Goal: Task Accomplishment & Management: Complete application form

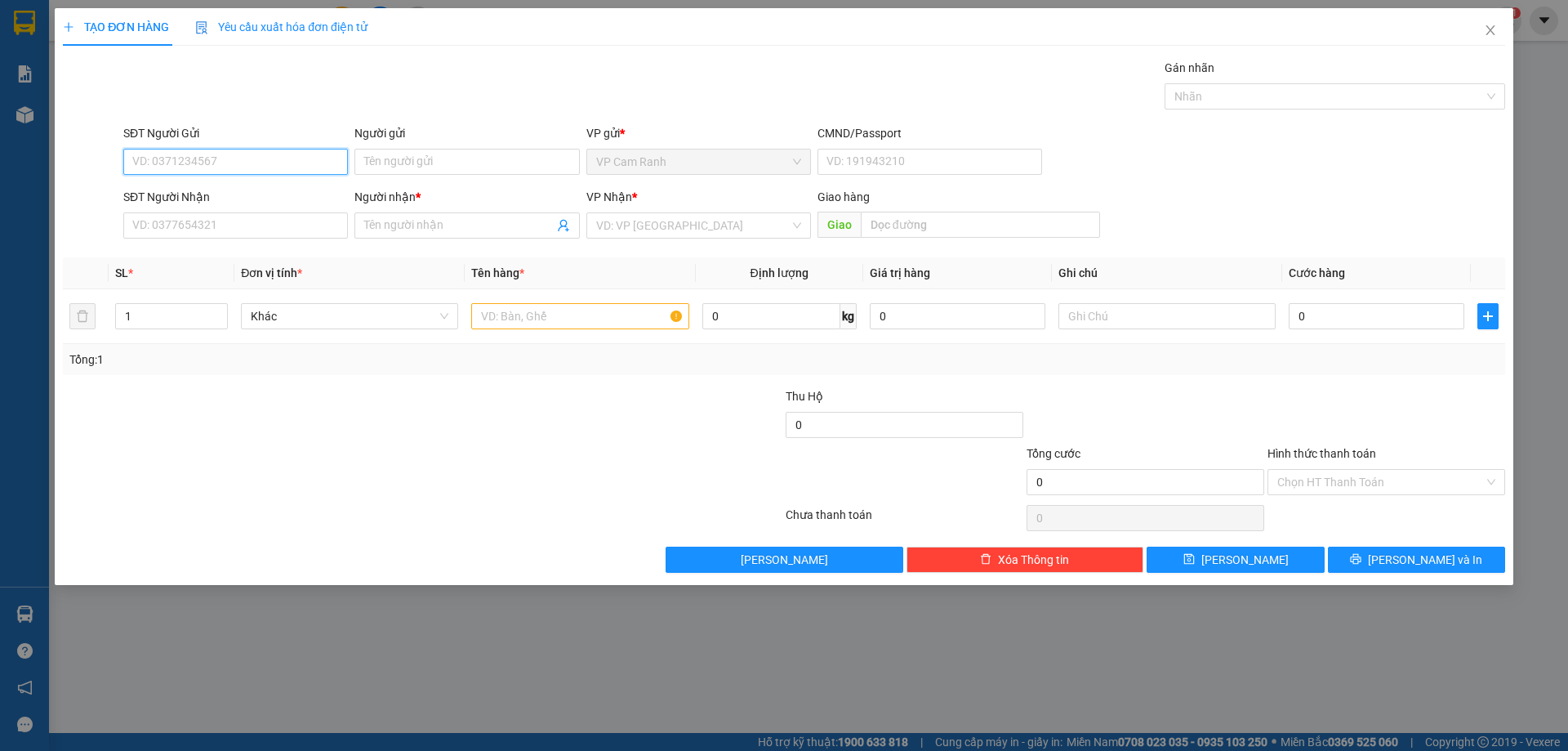
click at [243, 158] on input "SĐT Người Gửi" at bounding box center [235, 162] width 225 height 26
paste input "0907873369"
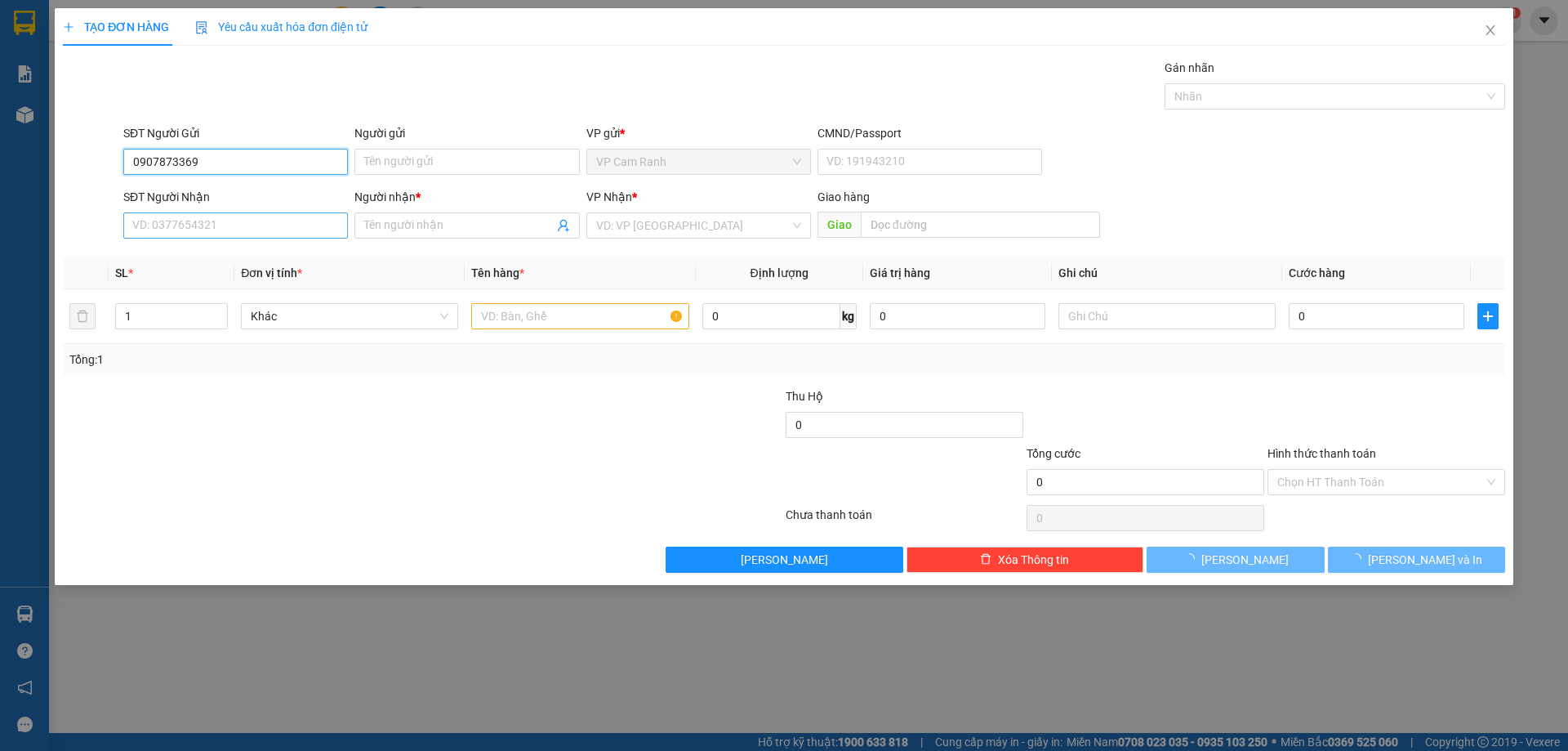
type input "0907873369"
click at [223, 220] on input "SĐT Người Nhận" at bounding box center [235, 225] width 225 height 26
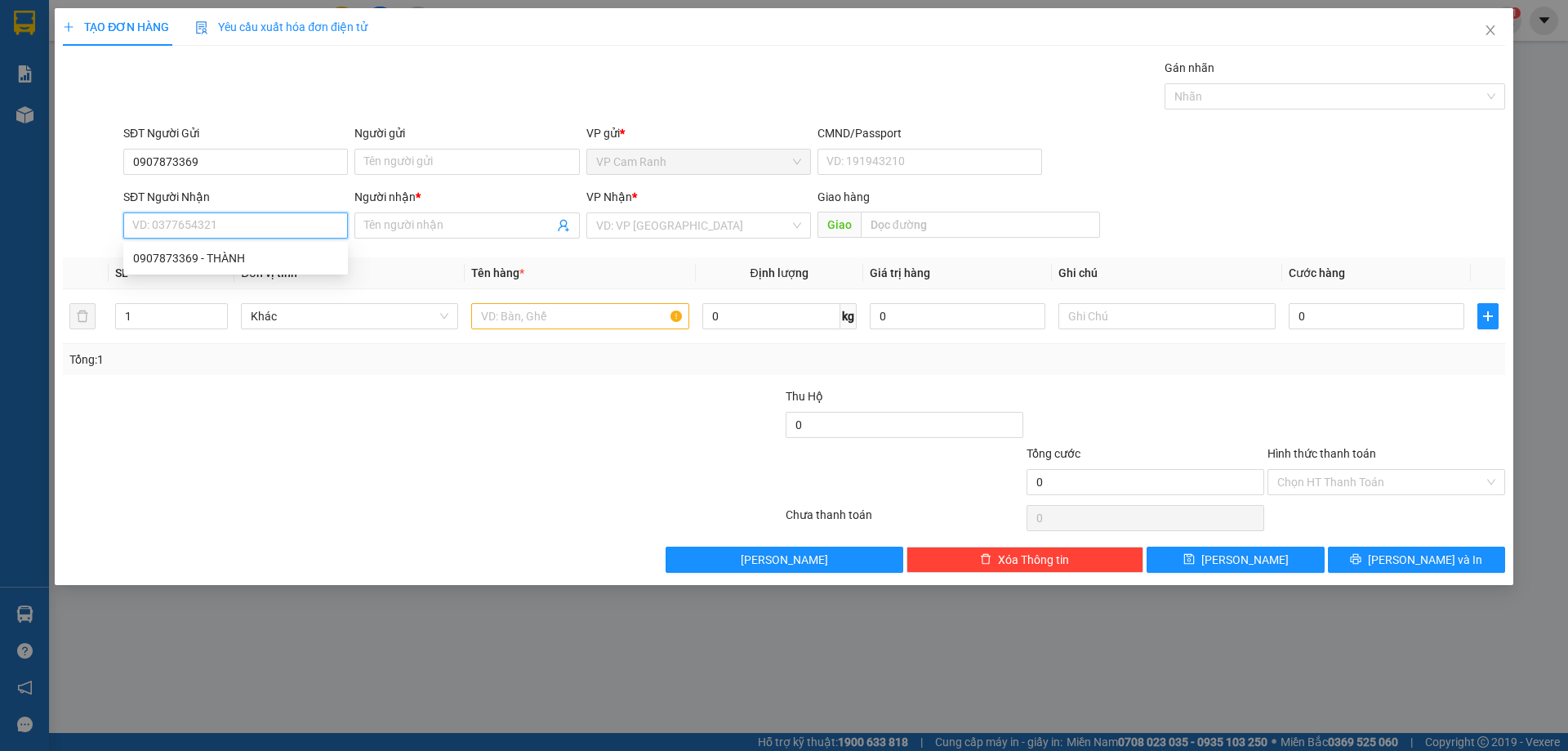
paste input "0907873369"
type input "0907873369"
click at [235, 262] on div "0907873369 - THÀNH" at bounding box center [235, 258] width 205 height 18
type input "THÀNH"
type input "0907873369"
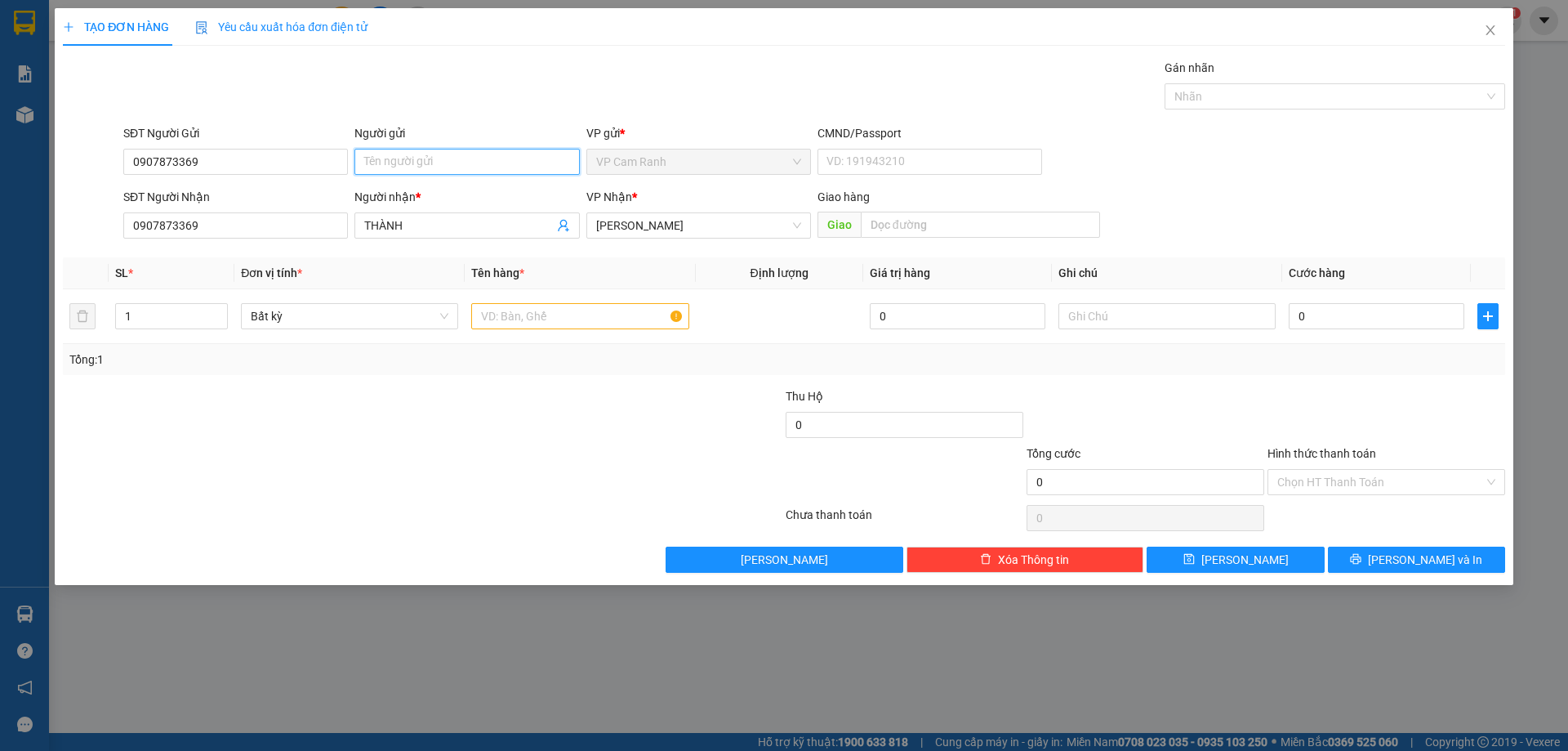
click at [413, 160] on input "Người gửi" at bounding box center [466, 162] width 225 height 26
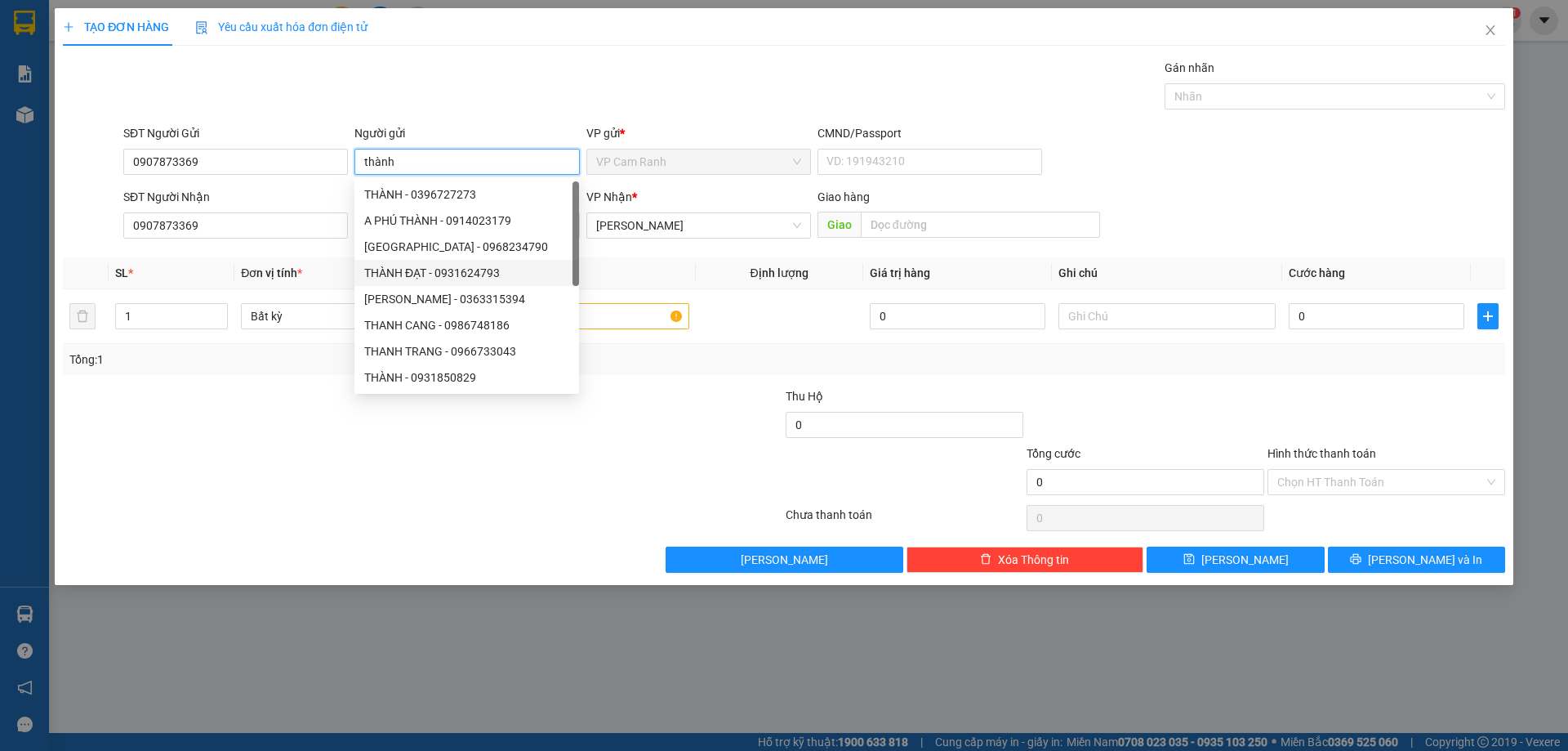
type input "thành"
click at [299, 408] on div at bounding box center [302, 416] width 482 height 57
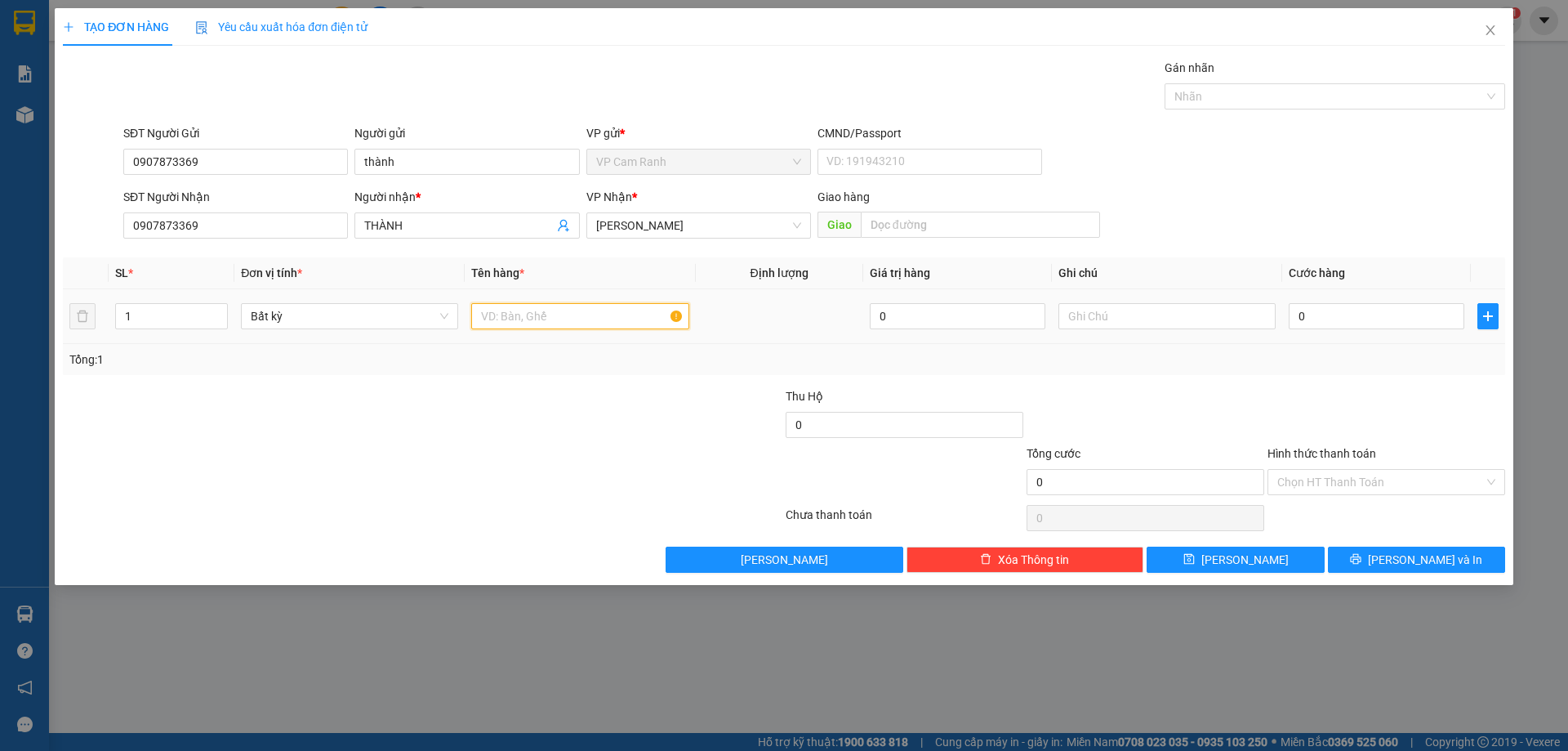
click at [642, 328] on input "text" at bounding box center [579, 316] width 217 height 26
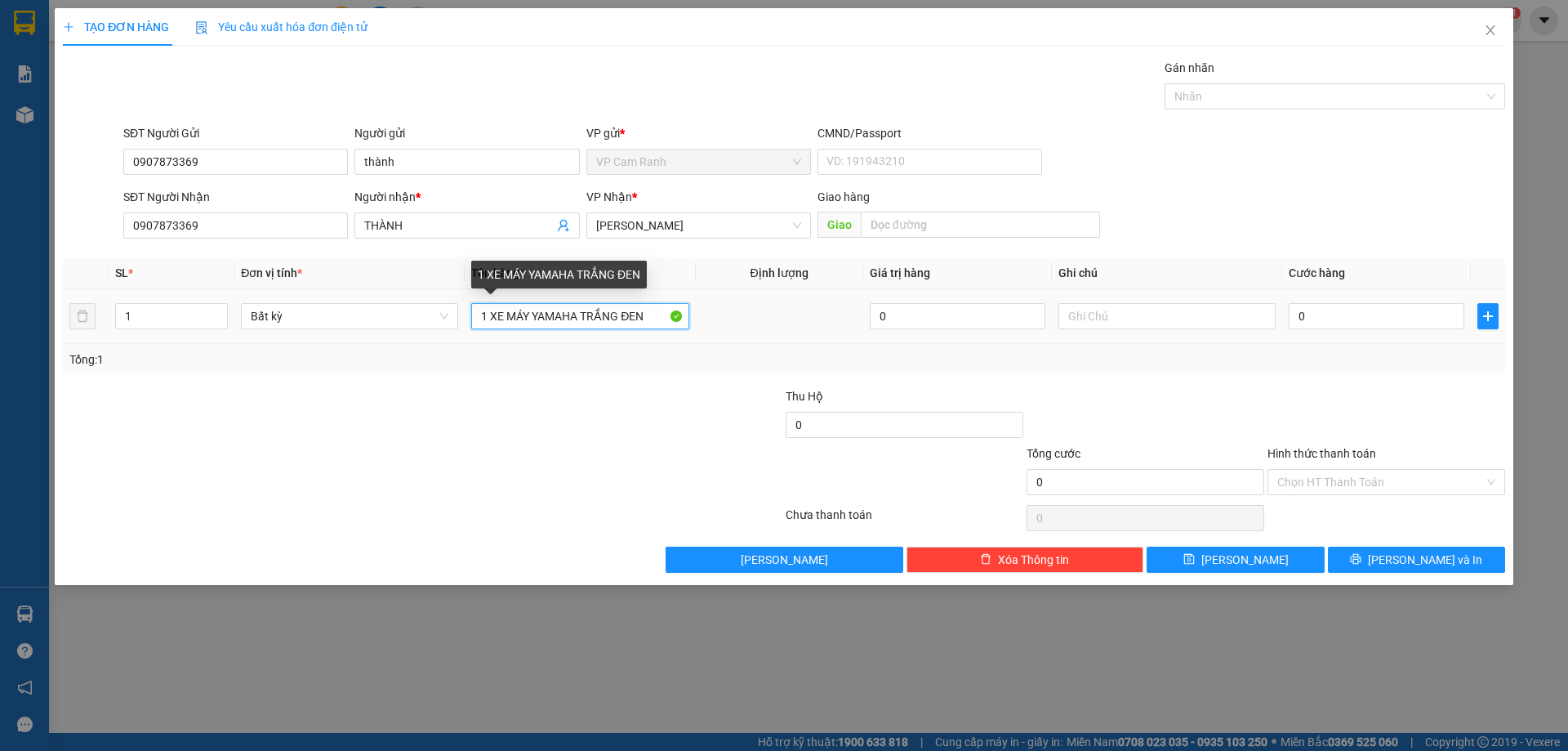
click at [529, 316] on input "1 XE MÁY YAMAHA TRẮNG ĐEN" at bounding box center [579, 316] width 217 height 26
type input "1 XE MÁY THEO KHÁCH YAMAHA TRẮNG ĐEN"
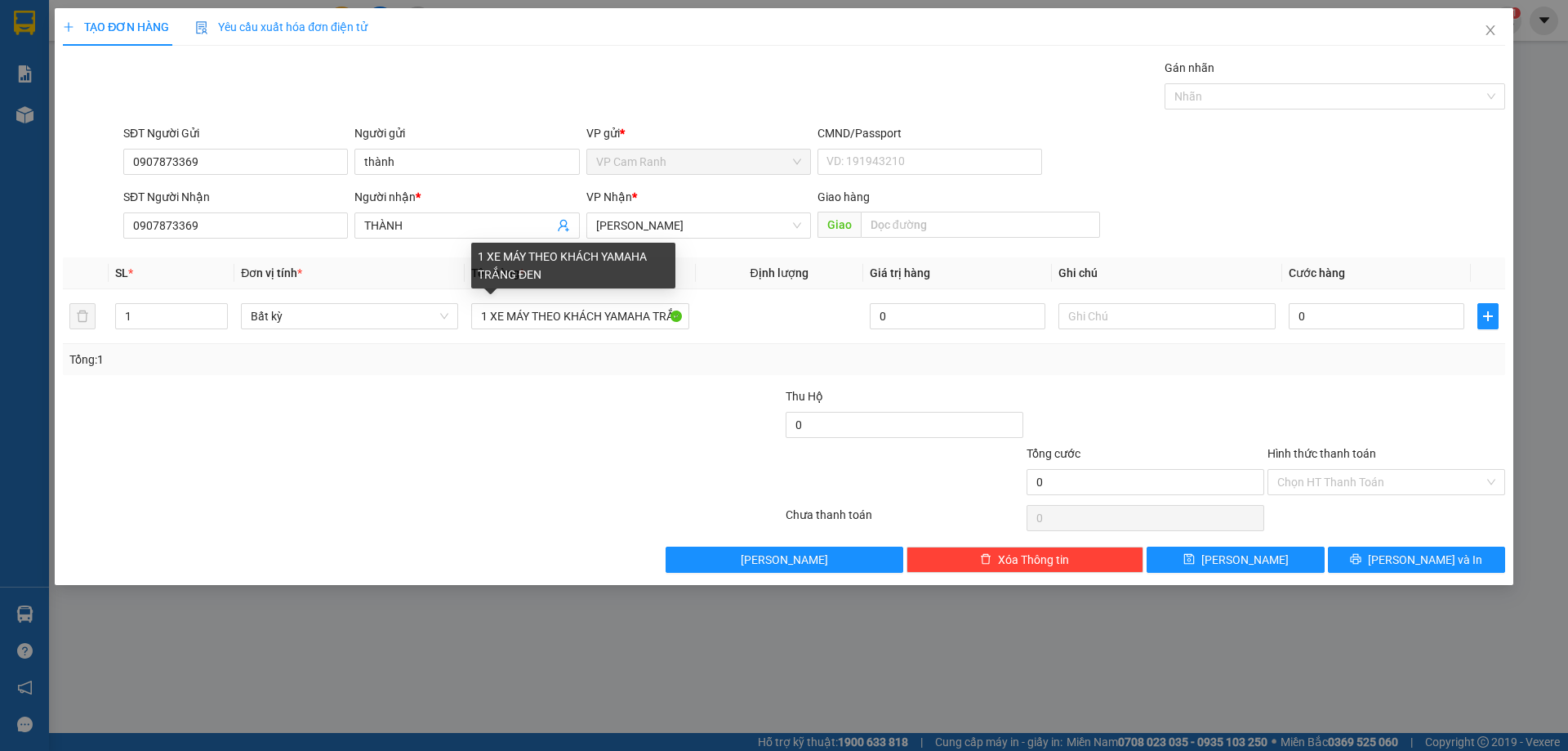
click at [621, 389] on div at bounding box center [664, 416] width 241 height 57
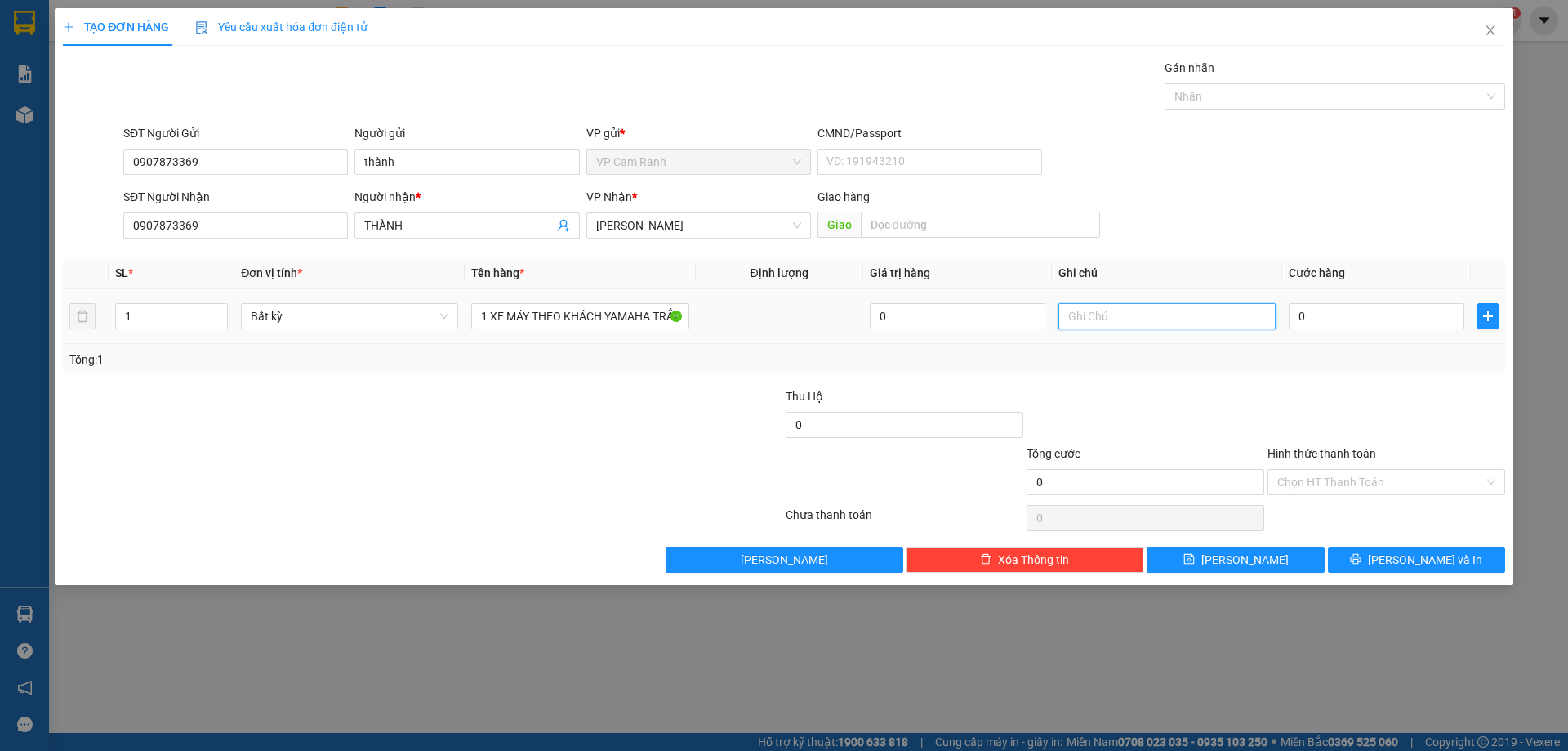
click at [1140, 321] on input "text" at bounding box center [1166, 316] width 217 height 26
type input "[DATE] 21H01 GIƯỜNG B10"
click at [1198, 366] on div "Tổng: 1" at bounding box center [784, 359] width 1429 height 18
click at [1315, 320] on input "0" at bounding box center [1376, 316] width 175 height 26
type input "3"
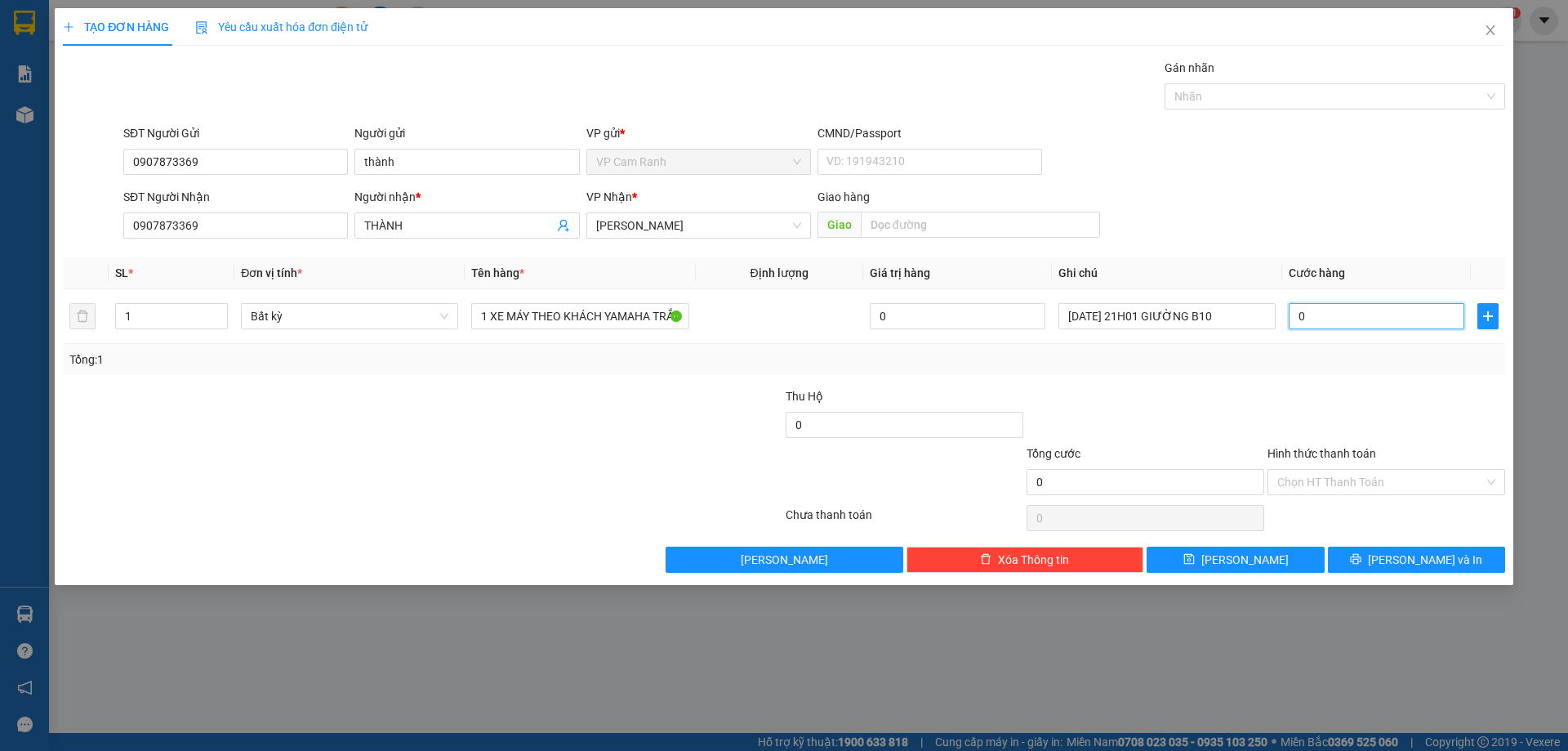
type input "3"
type input "35"
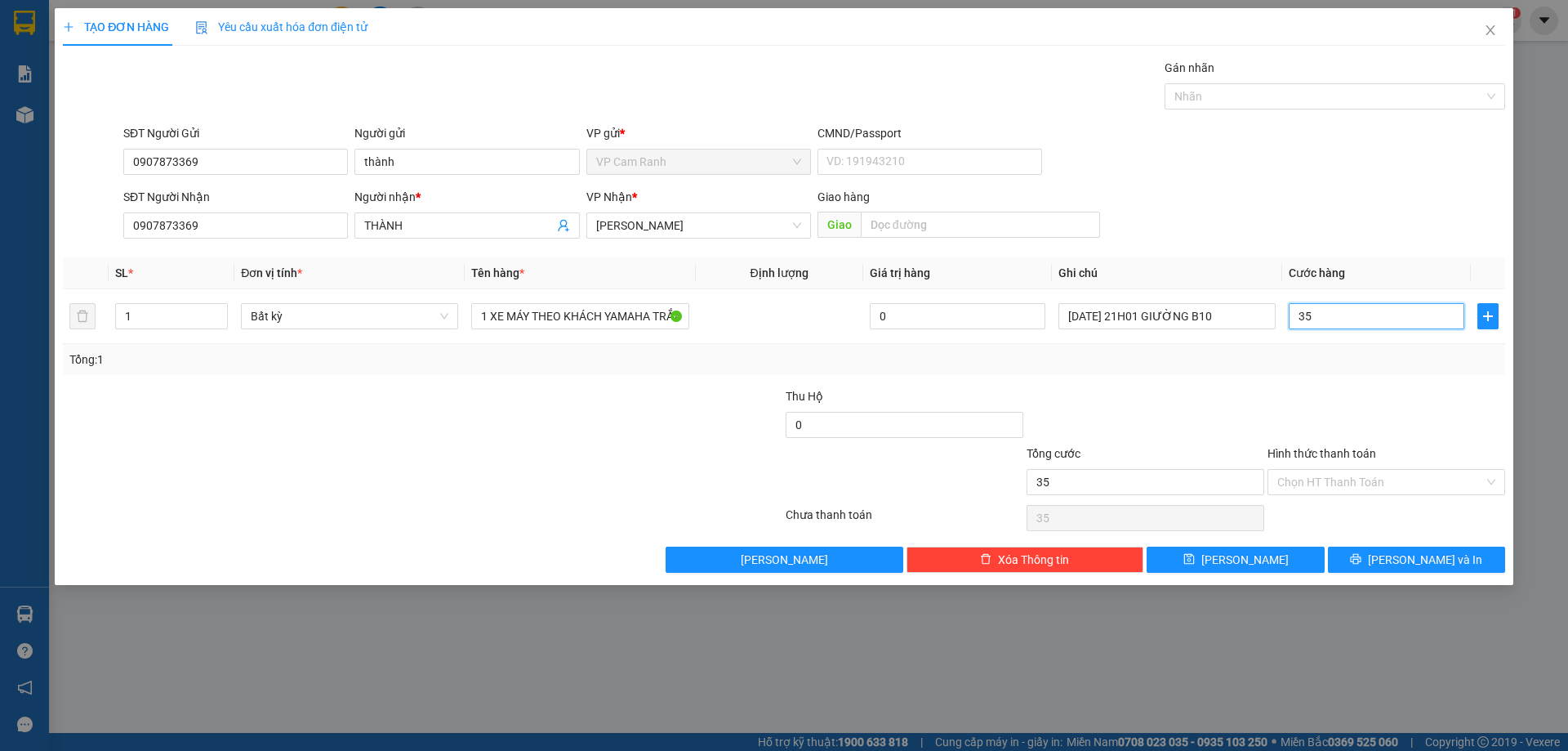
type input "350"
type input "350.000"
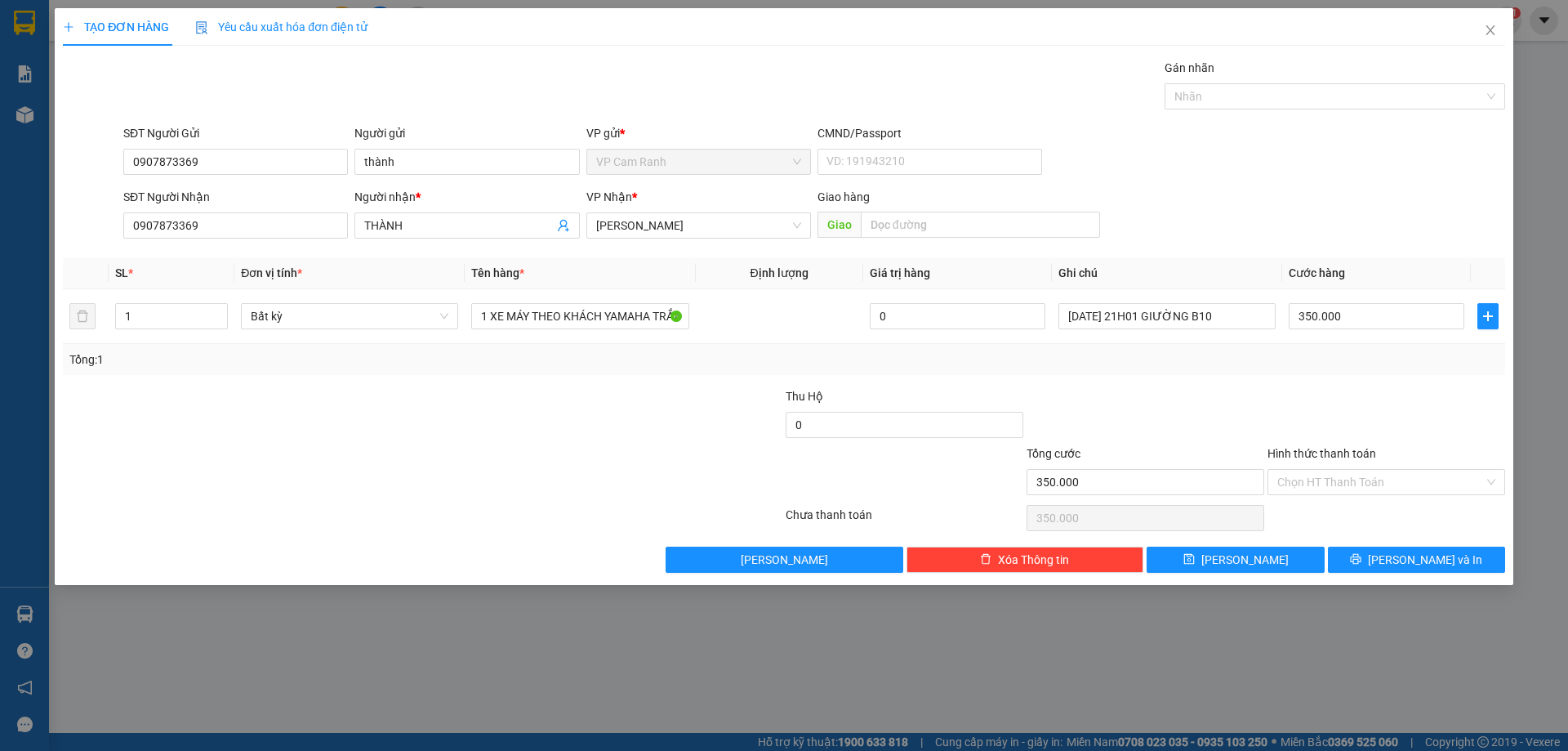
click at [1235, 380] on div "Transit Pickup Surcharge Ids Transit Deliver Surcharge Ids Transit Deliver Surc…" at bounding box center [784, 316] width 1443 height 514
click at [1339, 480] on input "Hình thức thanh toán" at bounding box center [1380, 482] width 207 height 25
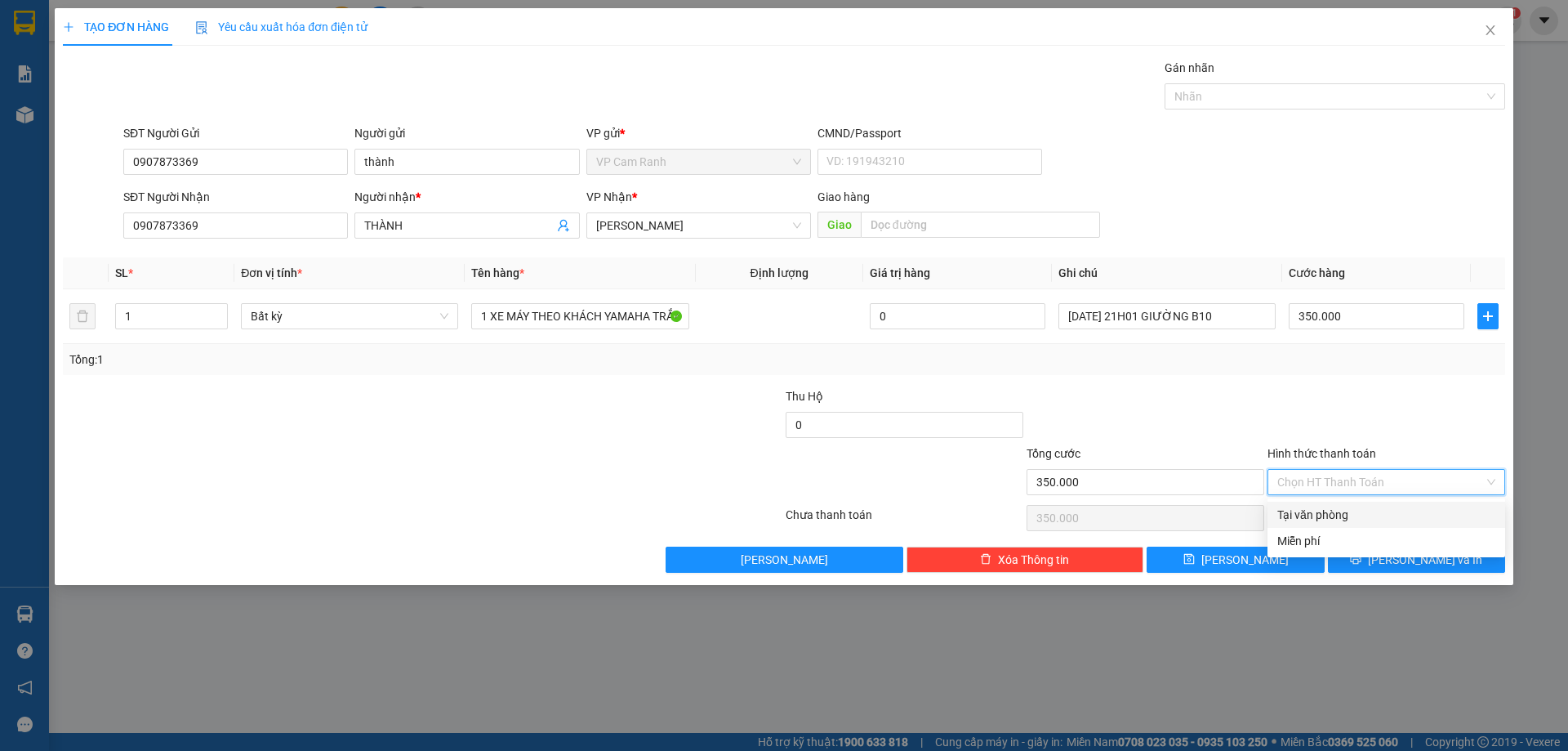
click at [1307, 517] on div "Tại văn phòng" at bounding box center [1386, 515] width 218 height 18
type input "0"
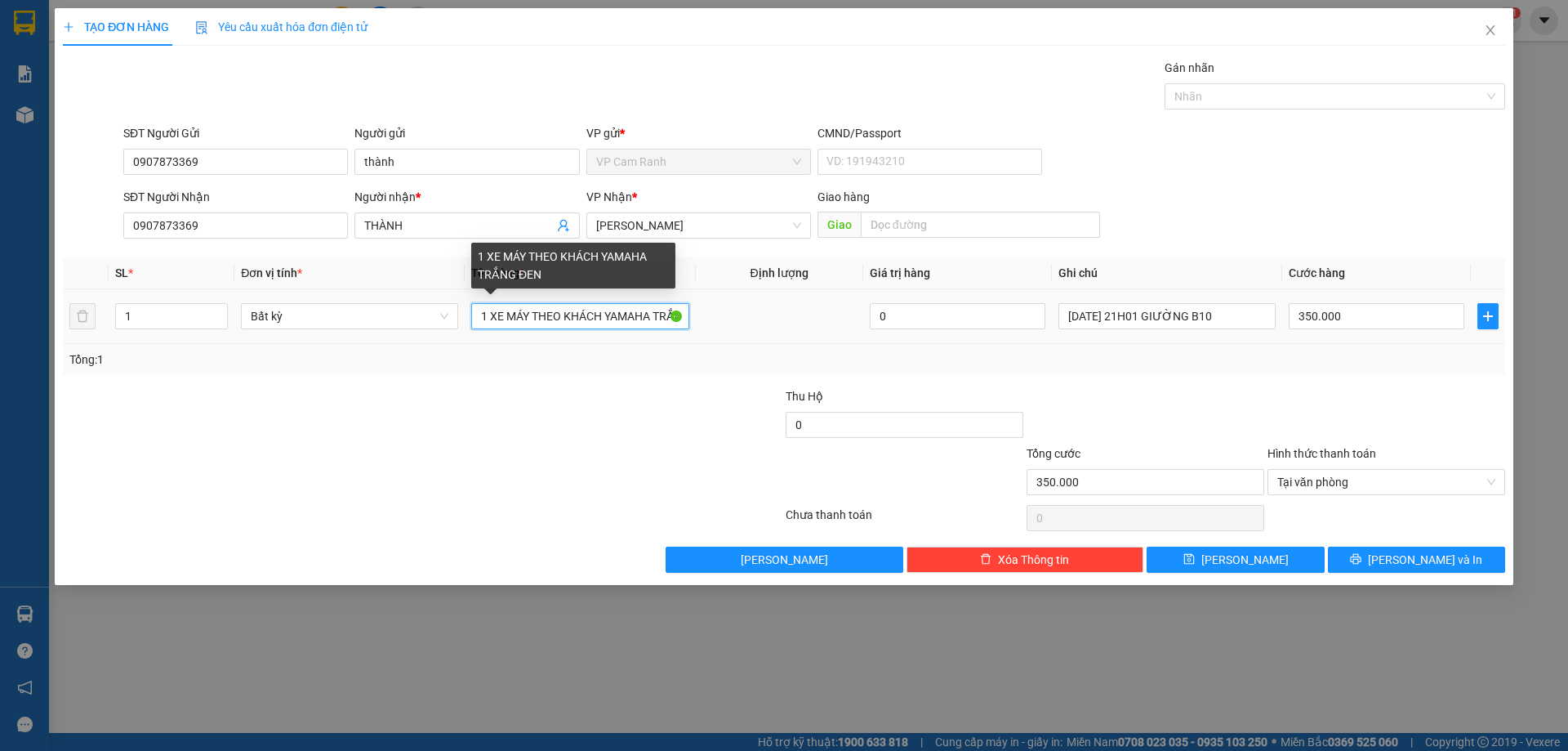
click at [542, 313] on input "1 XE MÁY THEO KHÁCH YAMAHA TRẮNG ĐEN" at bounding box center [579, 316] width 217 height 26
click at [579, 322] on input "1 XE MÁY THEO KHÁCH YAMAHA TRẮNG ĐEN" at bounding box center [579, 316] width 217 height 26
click at [643, 315] on input "1 XE MÁY THEO KHÁCH YAMAHA TRẮNG ĐEN" at bounding box center [579, 316] width 217 height 26
click at [527, 316] on input "1 XE MÁY THEO KHÁCH YAMAHA TRẮNG ĐEN" at bounding box center [579, 316] width 217 height 26
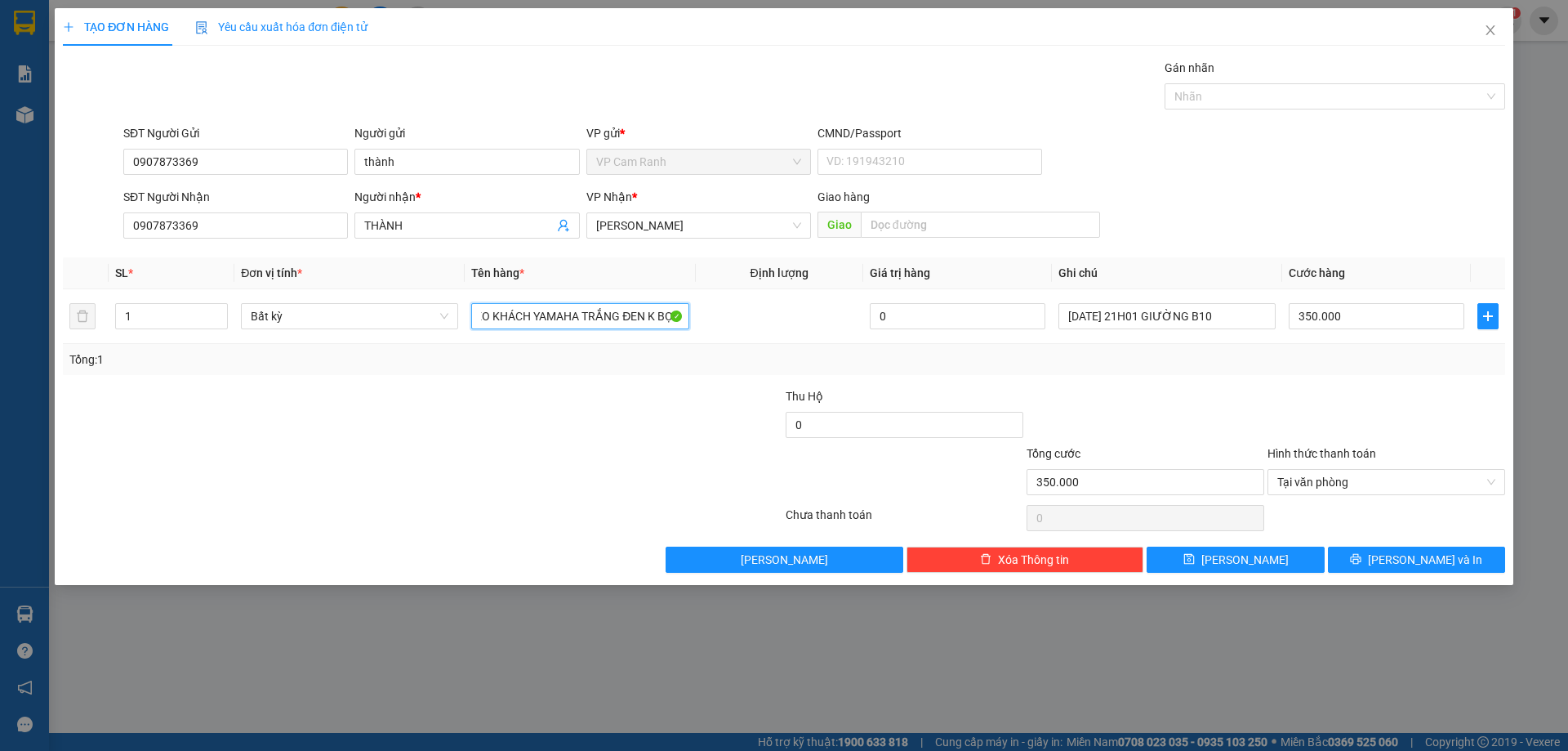
type input "1 XE MÁY THEO KHÁCH YAMAHA TRẮNG ĐEN K BỌC"
click at [651, 376] on div "Transit Pickup Surcharge Ids Transit Deliver Surcharge Ids Transit Deliver Surc…" at bounding box center [784, 316] width 1443 height 514
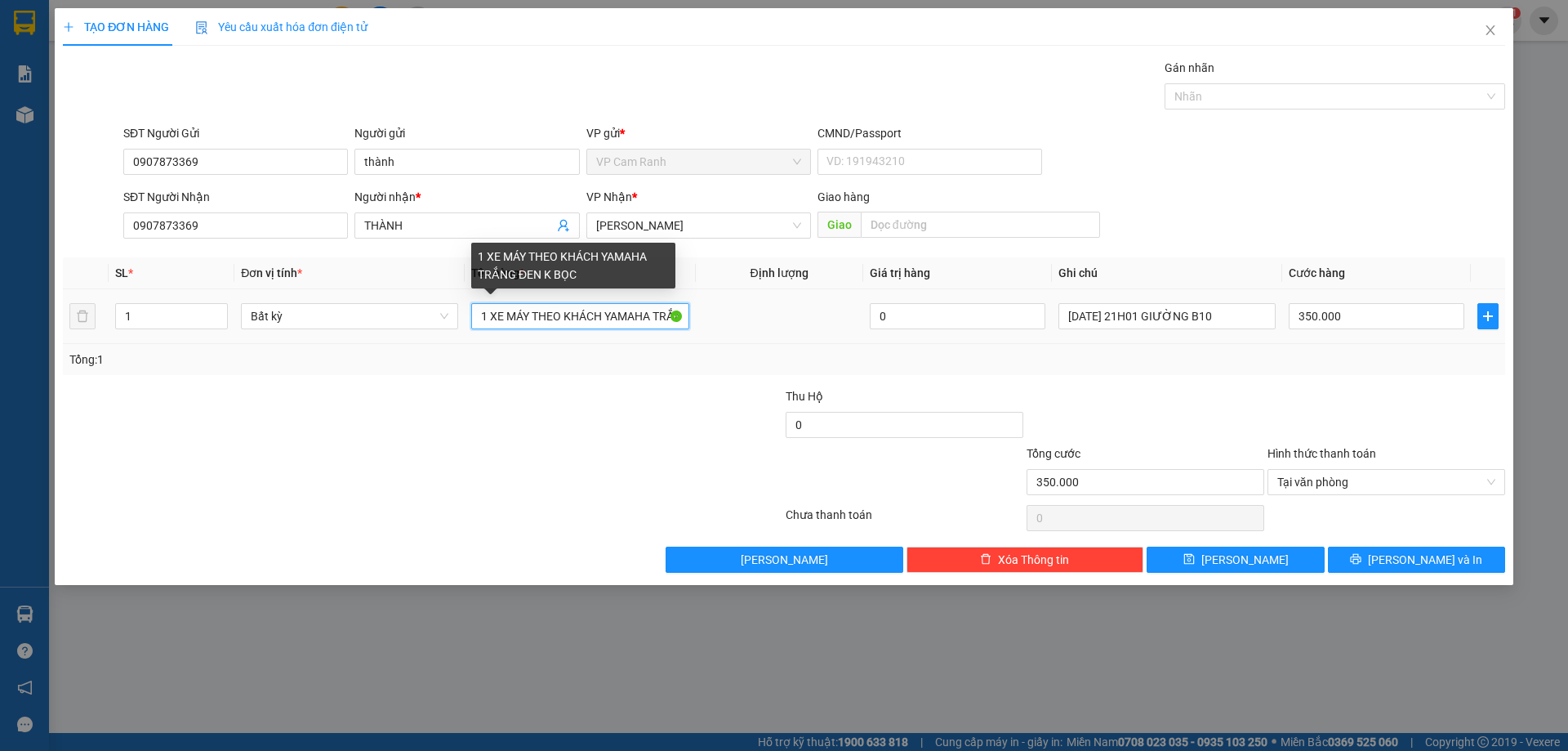
click at [655, 311] on input "1 XE MÁY THEO KHÁCH YAMAHA TRẮNG ĐEN K BỌC" at bounding box center [579, 316] width 217 height 26
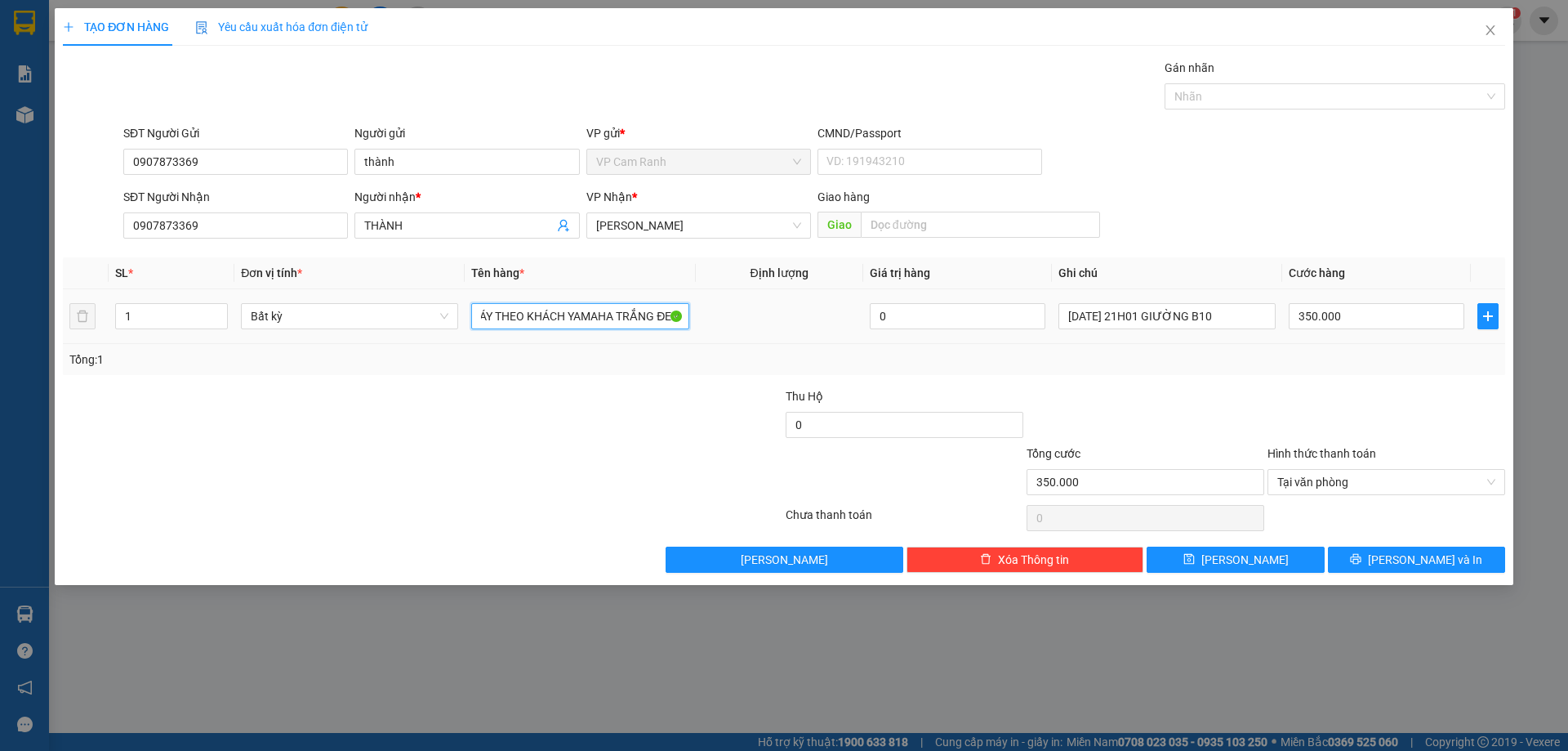
scroll to position [0, 71]
click at [1377, 552] on button "[PERSON_NAME] và In" at bounding box center [1416, 560] width 177 height 26
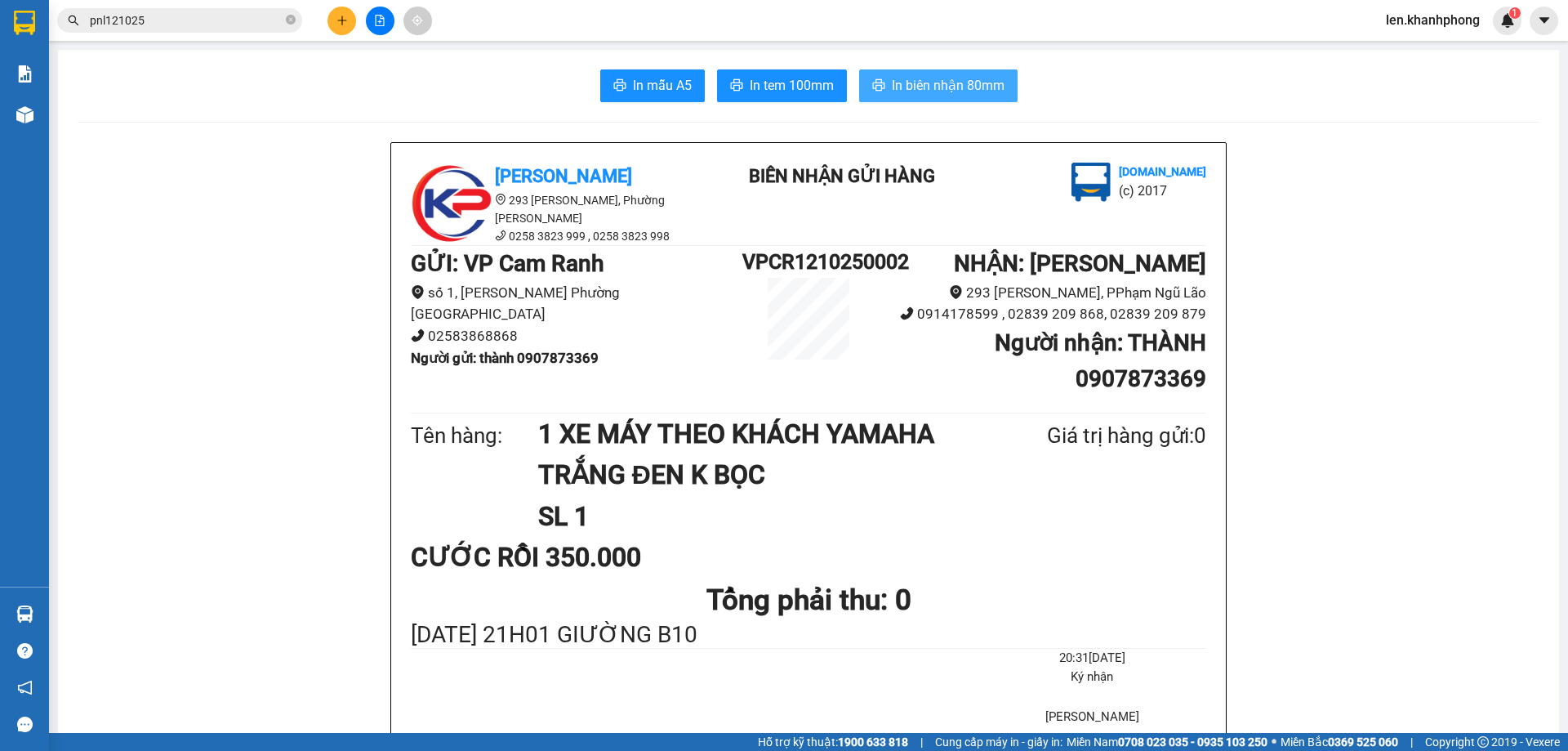
click at [925, 88] on span "In biên nhận 80mm" at bounding box center [948, 85] width 112 height 20
click at [659, 83] on span "In mẫu A5" at bounding box center [662, 85] width 59 height 20
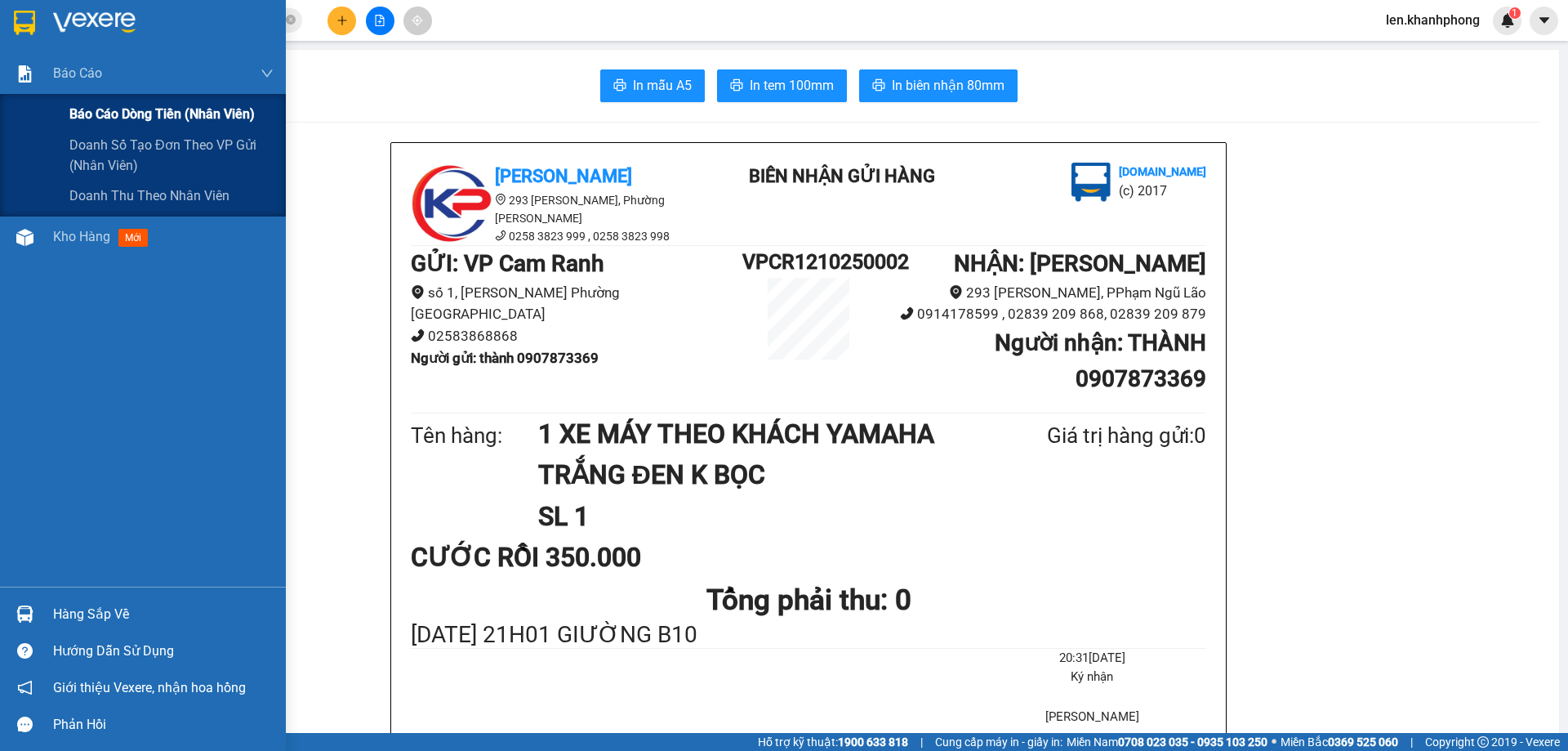
click at [97, 102] on div "Báo cáo dòng tiền (nhân viên)" at bounding box center [171, 115] width 204 height 41
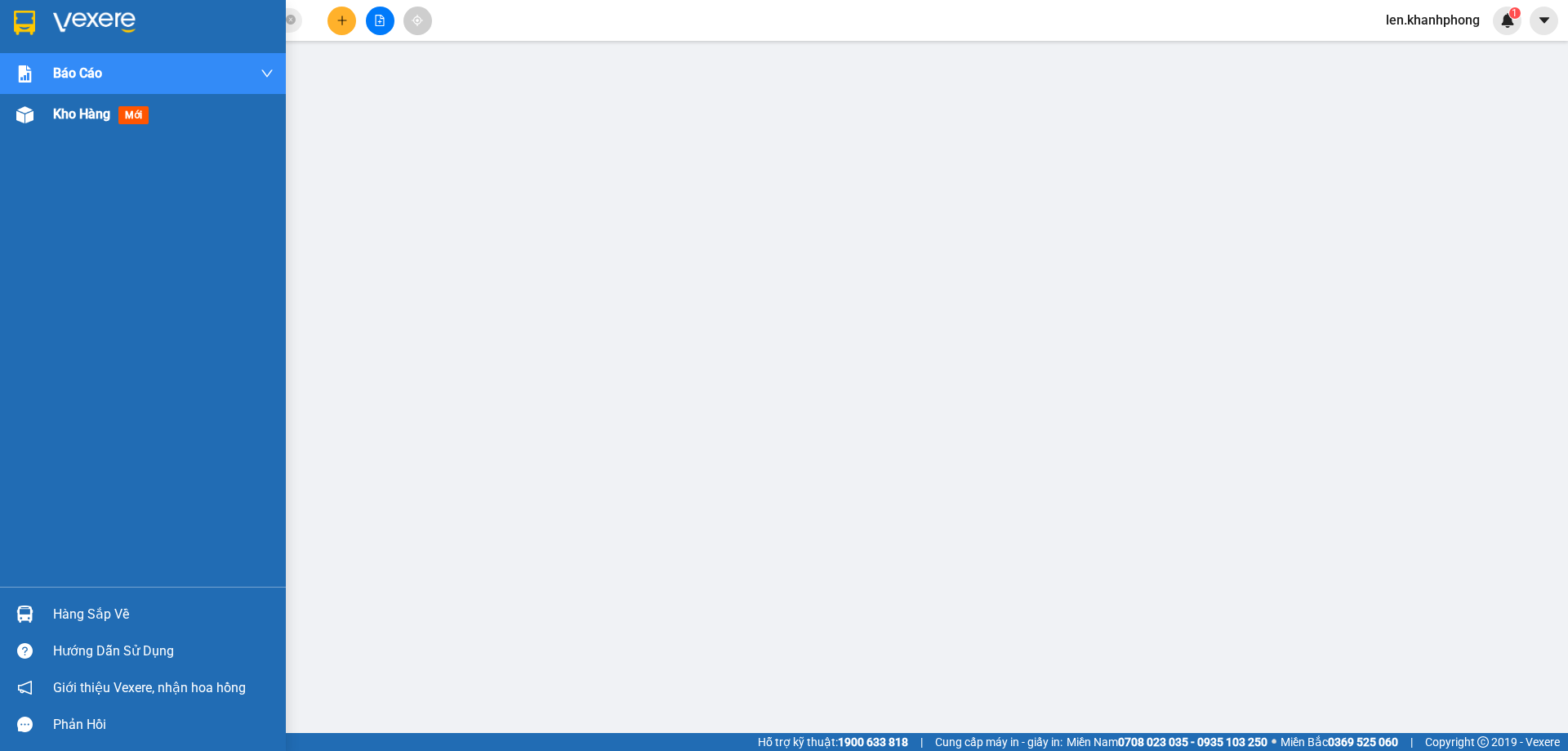
click at [80, 116] on span "Kho hàng" at bounding box center [82, 114] width 57 height 16
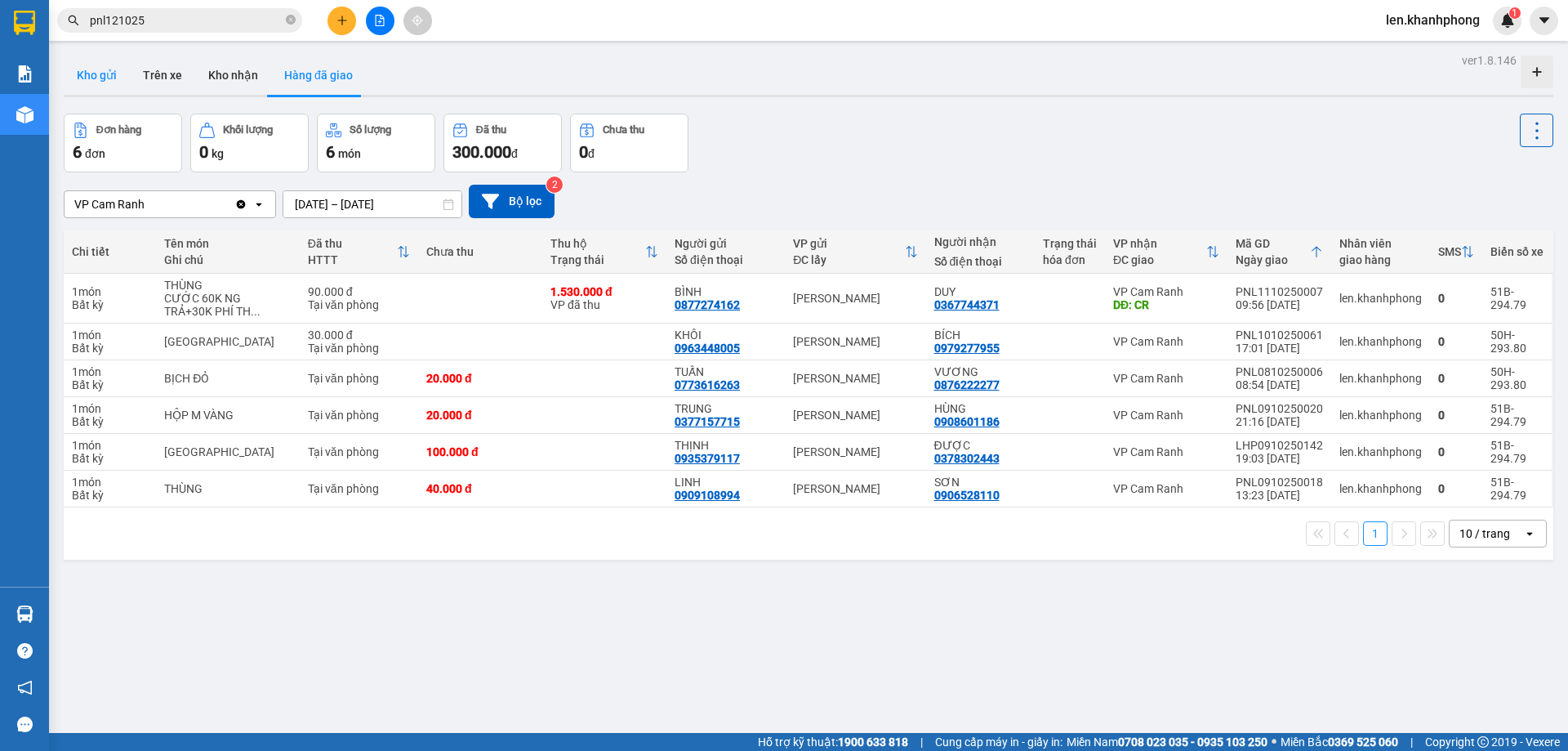
click at [90, 75] on button "Kho gửi" at bounding box center [97, 75] width 66 height 39
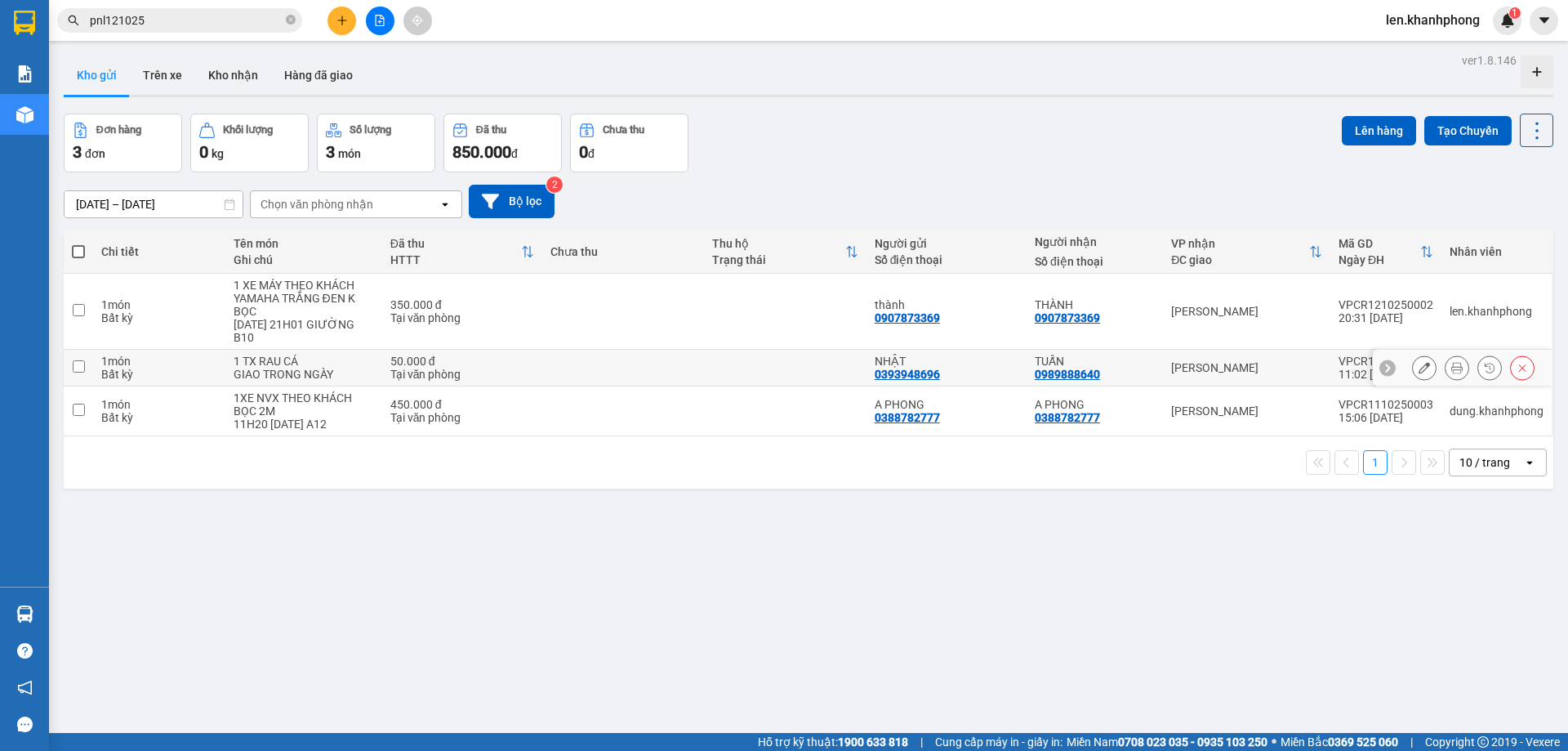
click at [80, 360] on input "checkbox" at bounding box center [79, 366] width 12 height 12
checkbox input "true"
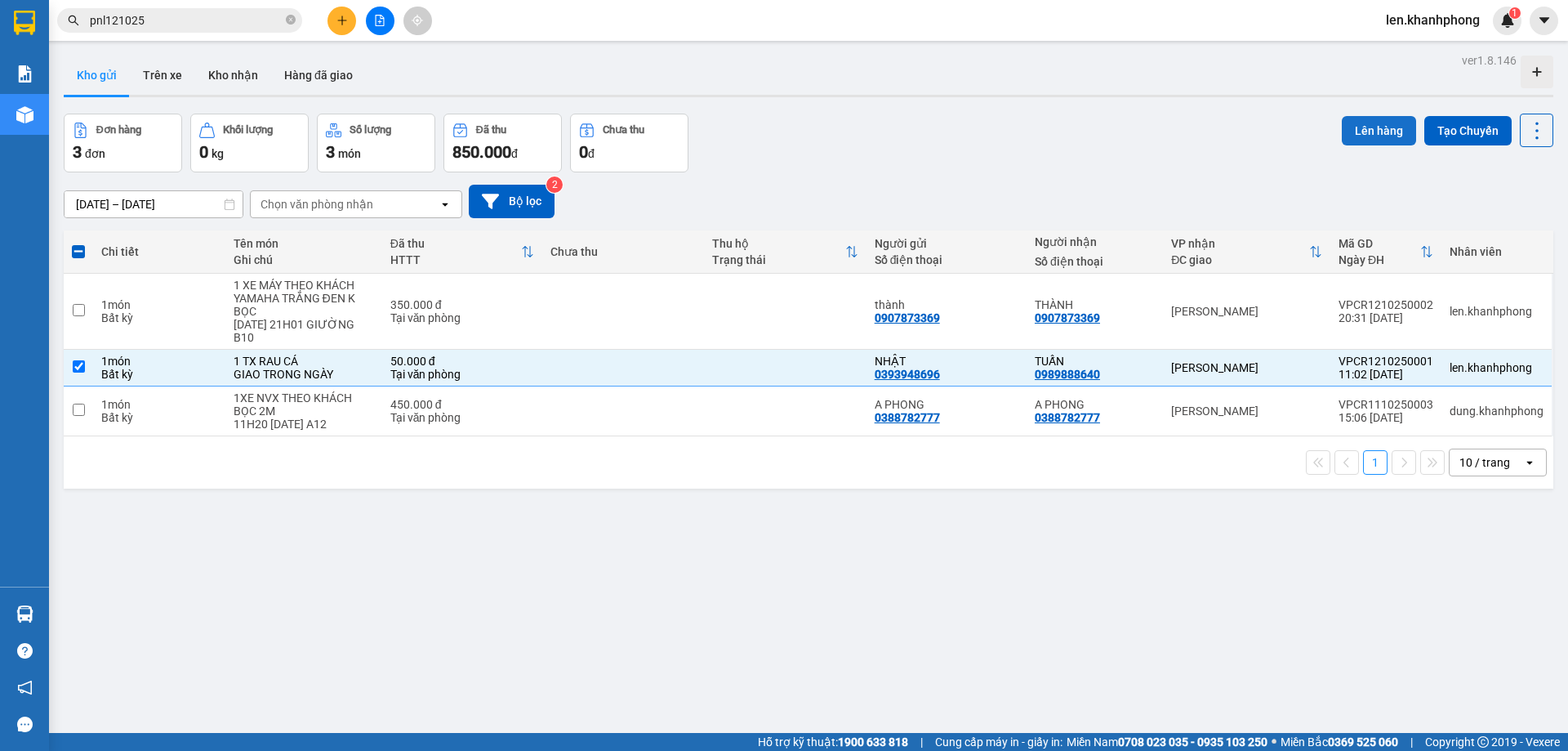
click at [1371, 128] on button "Lên hàng" at bounding box center [1379, 130] width 75 height 30
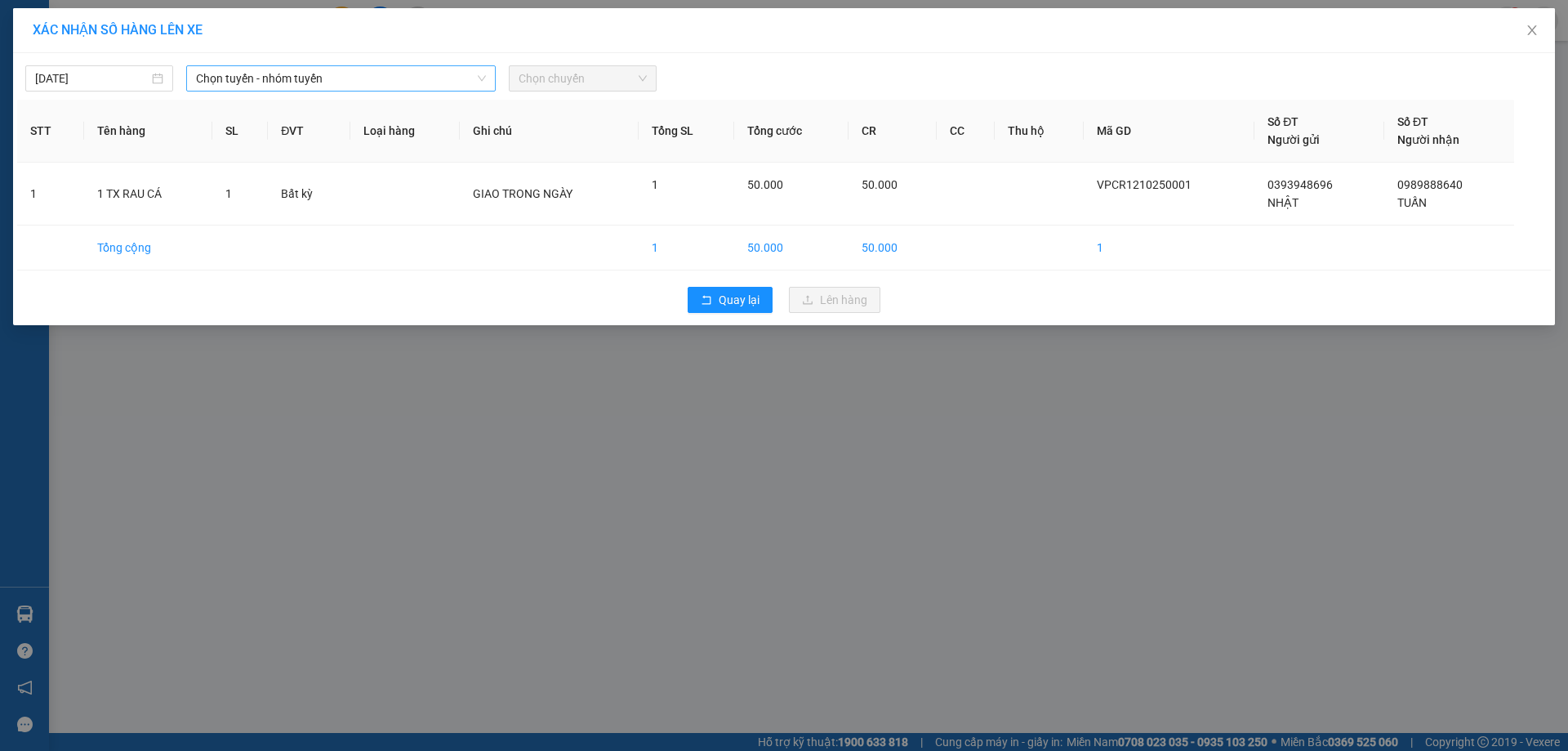
click at [354, 80] on span "Chọn tuyến - nhóm tuyến" at bounding box center [341, 79] width 290 height 25
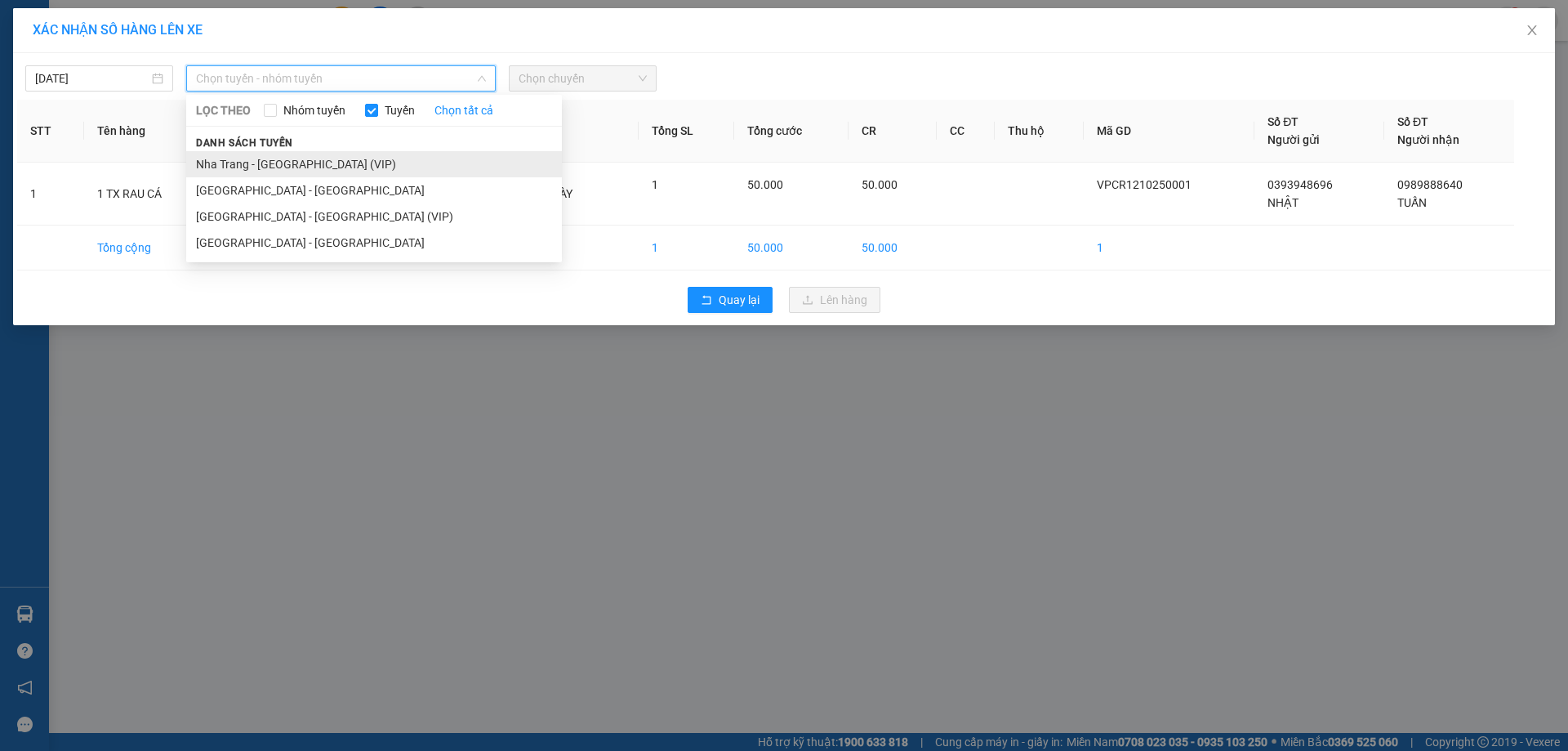
click at [257, 167] on li "Nha Trang - [GEOGRAPHIC_DATA] (VIP)" at bounding box center [374, 164] width 375 height 26
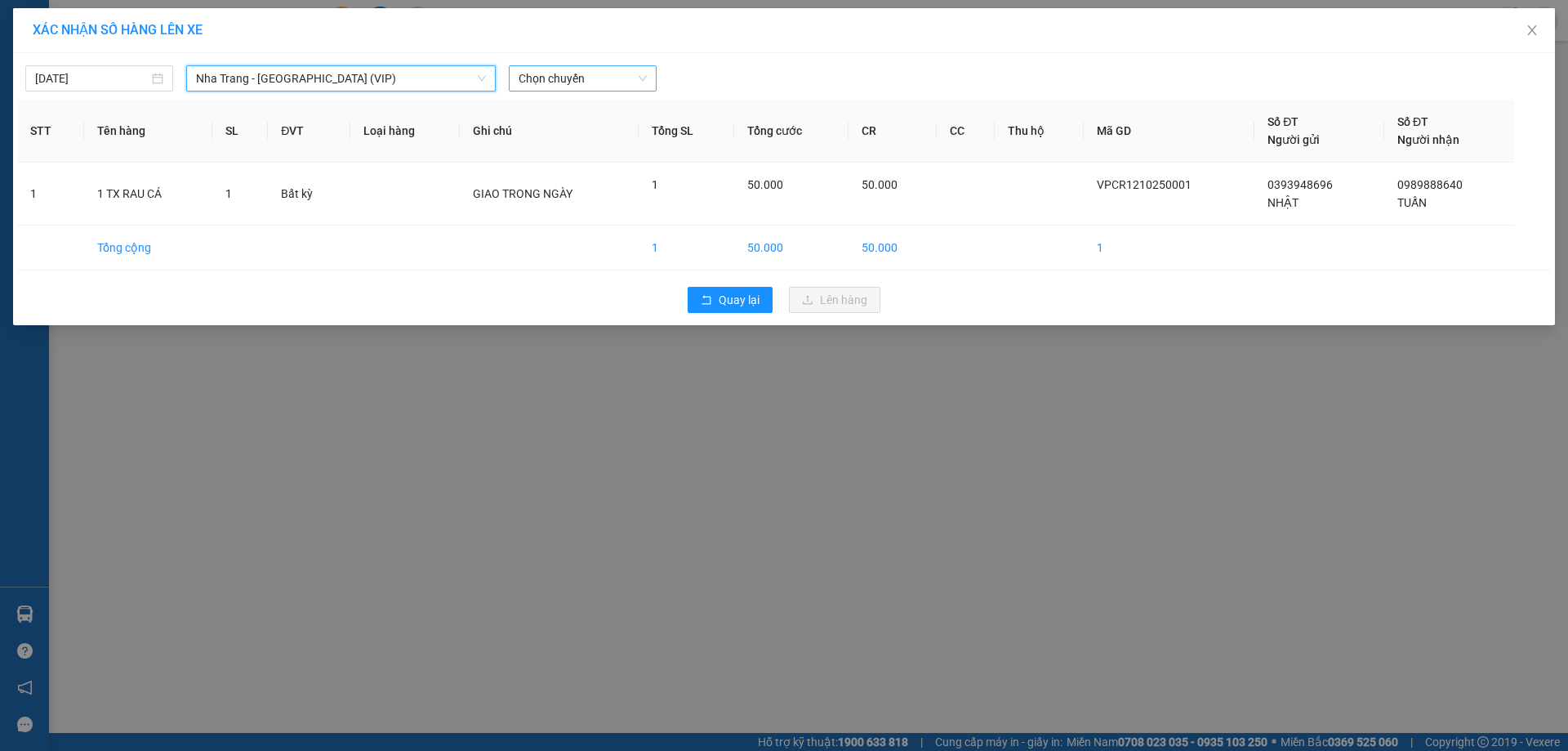
click at [534, 88] on span "Chọn chuyến" at bounding box center [583, 79] width 128 height 25
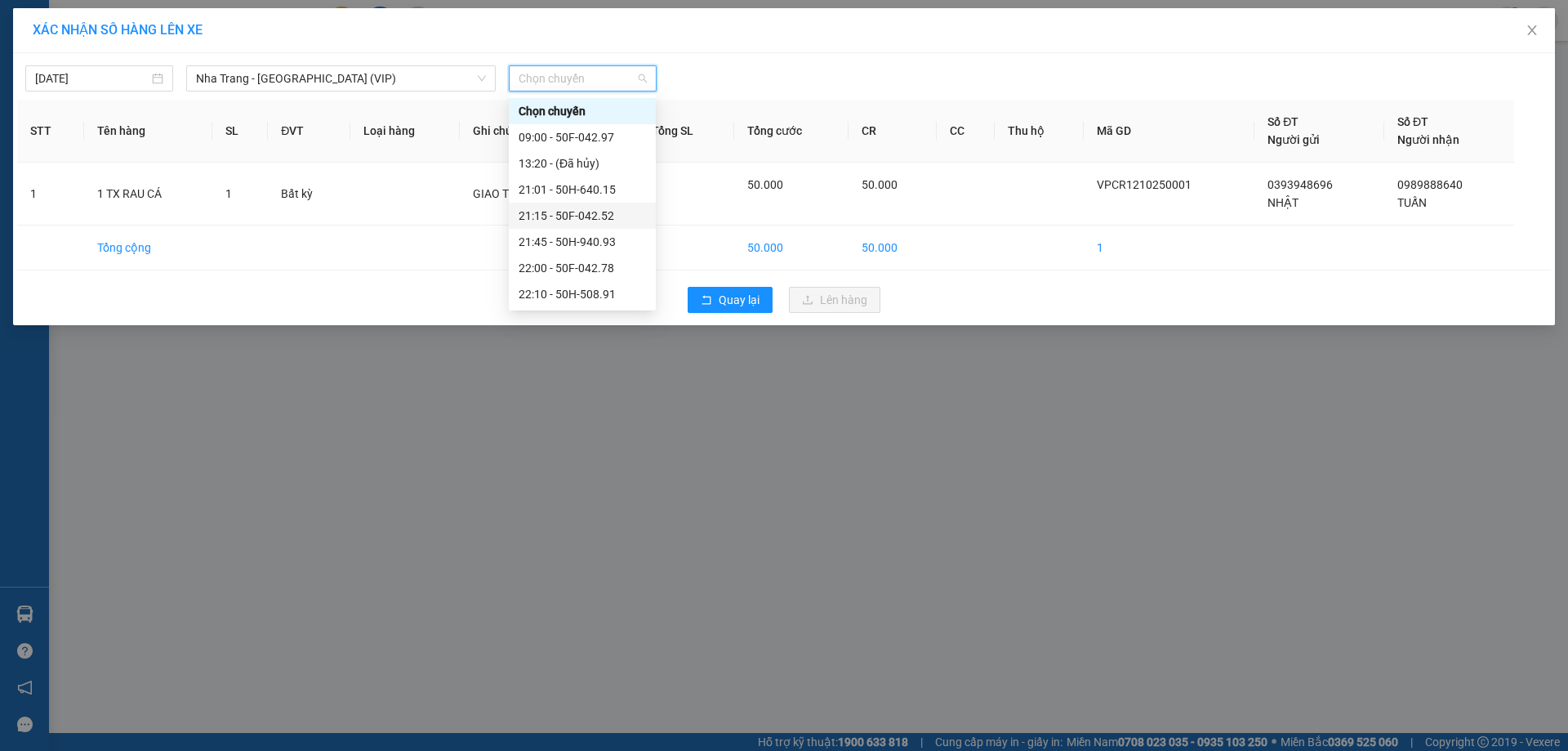
click at [534, 214] on div "21:15 - 50F-042.52" at bounding box center [582, 216] width 127 height 18
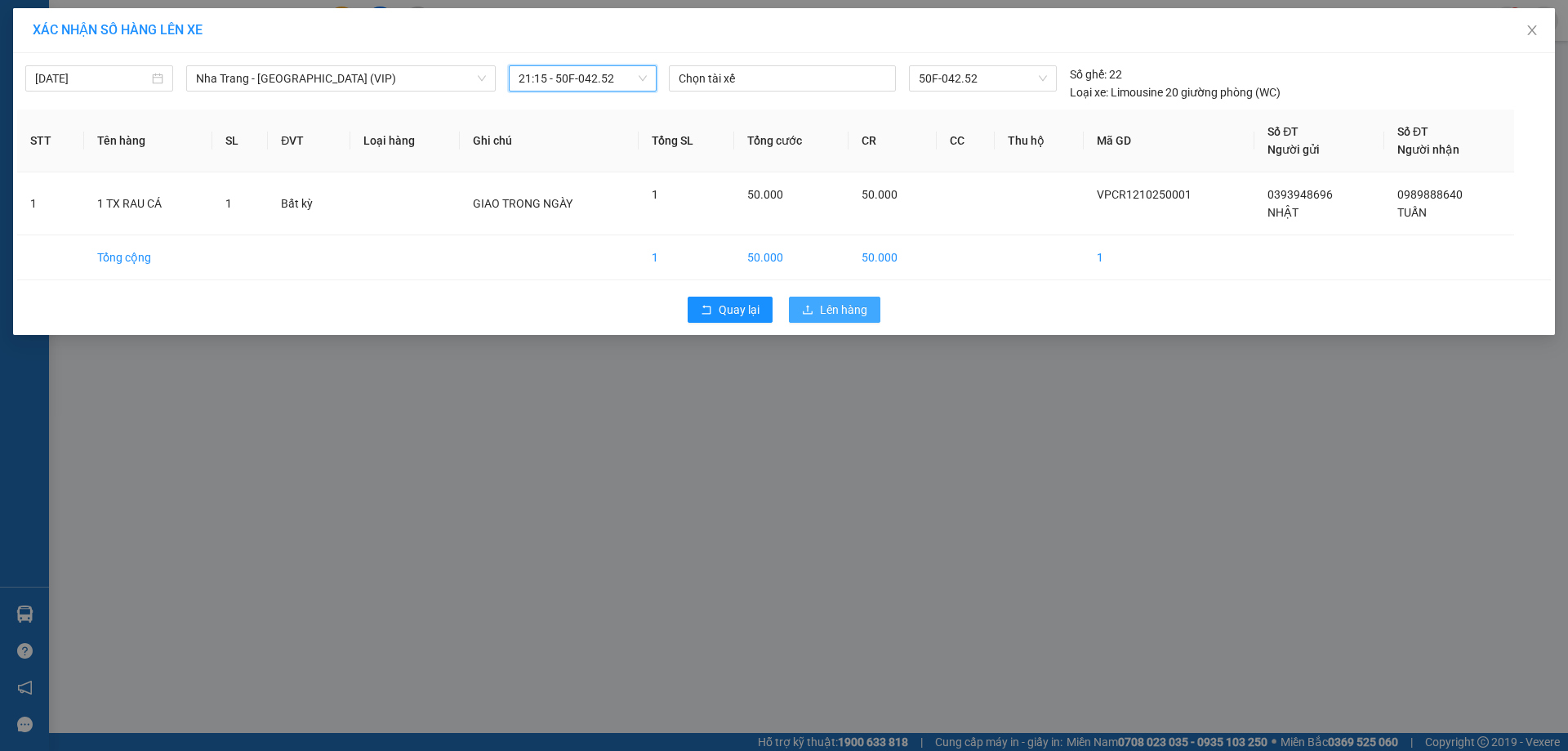
click at [843, 307] on span "Lên hàng" at bounding box center [843, 310] width 48 height 18
